Goal: Obtain resource: Obtain resource

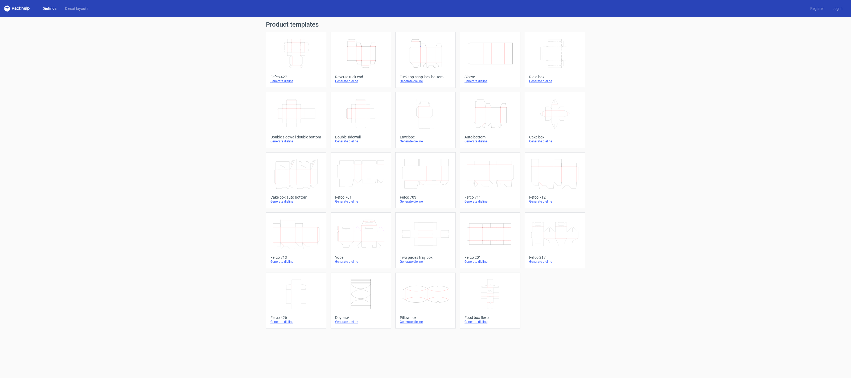
click at [276, 25] on h1 "Product templates" at bounding box center [425, 24] width 319 height 6
click at [278, 24] on h1 "Product templates" at bounding box center [425, 24] width 319 height 6
click at [19, 10] on icon at bounding box center [17, 8] width 26 height 6
click at [20, 9] on icon at bounding box center [17, 8] width 26 height 6
click at [49, 10] on link "Dielines" at bounding box center [49, 8] width 22 height 5
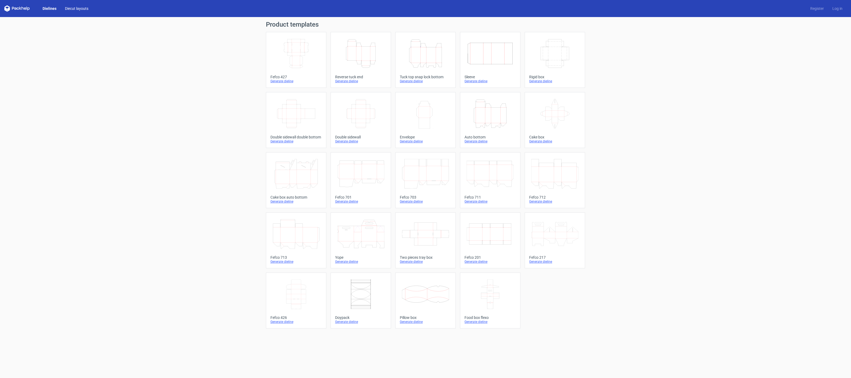
click at [71, 9] on link "Diecut layouts" at bounding box center [77, 8] width 32 height 5
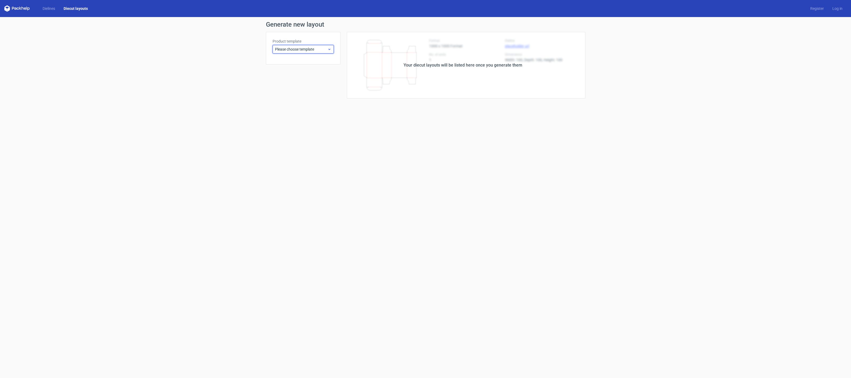
click at [299, 47] on span "Please choose template" at bounding box center [301, 49] width 52 height 5
click at [286, 96] on div "Rigid box" at bounding box center [303, 95] width 57 height 9
click at [45, 9] on link "Dielines" at bounding box center [48, 8] width 21 height 5
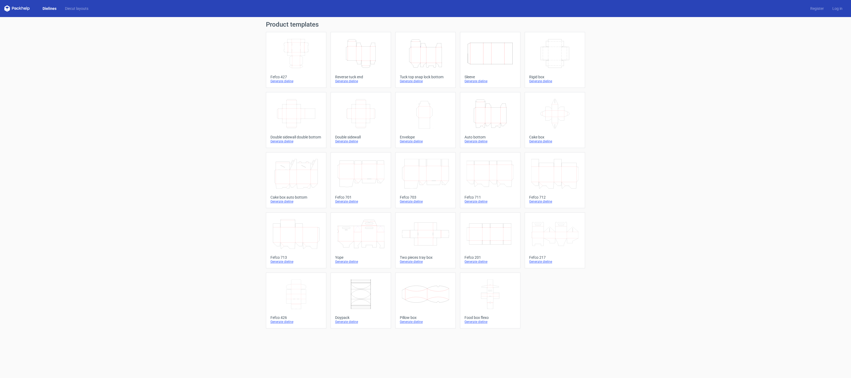
click at [300, 292] on icon at bounding box center [295, 294] width 47 height 30
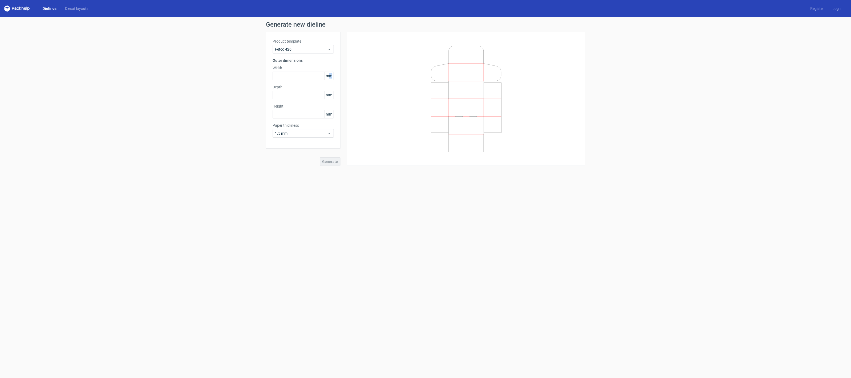
click at [328, 78] on span "mm" at bounding box center [328, 76] width 9 height 8
click at [326, 71] on div "Width mm" at bounding box center [302, 72] width 61 height 15
click at [326, 77] on span "mm" at bounding box center [328, 76] width 9 height 8
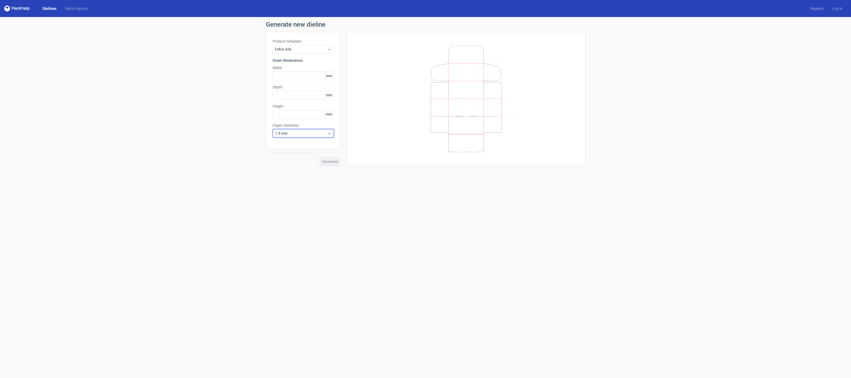
click at [328, 135] on icon at bounding box center [329, 133] width 4 height 4
click at [270, 209] on form "Generate new dieline Product template Fefco 426 Outer dimensions Width mm Depth…" at bounding box center [425, 197] width 851 height 361
click at [52, 9] on link "Dielines" at bounding box center [49, 8] width 22 height 5
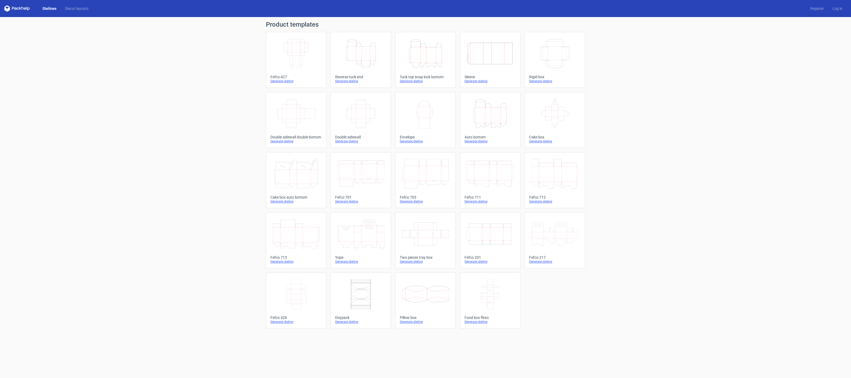
click at [287, 122] on icon "Width Depth Height" at bounding box center [295, 114] width 47 height 30
